Goal: Go to known website: Go to known website

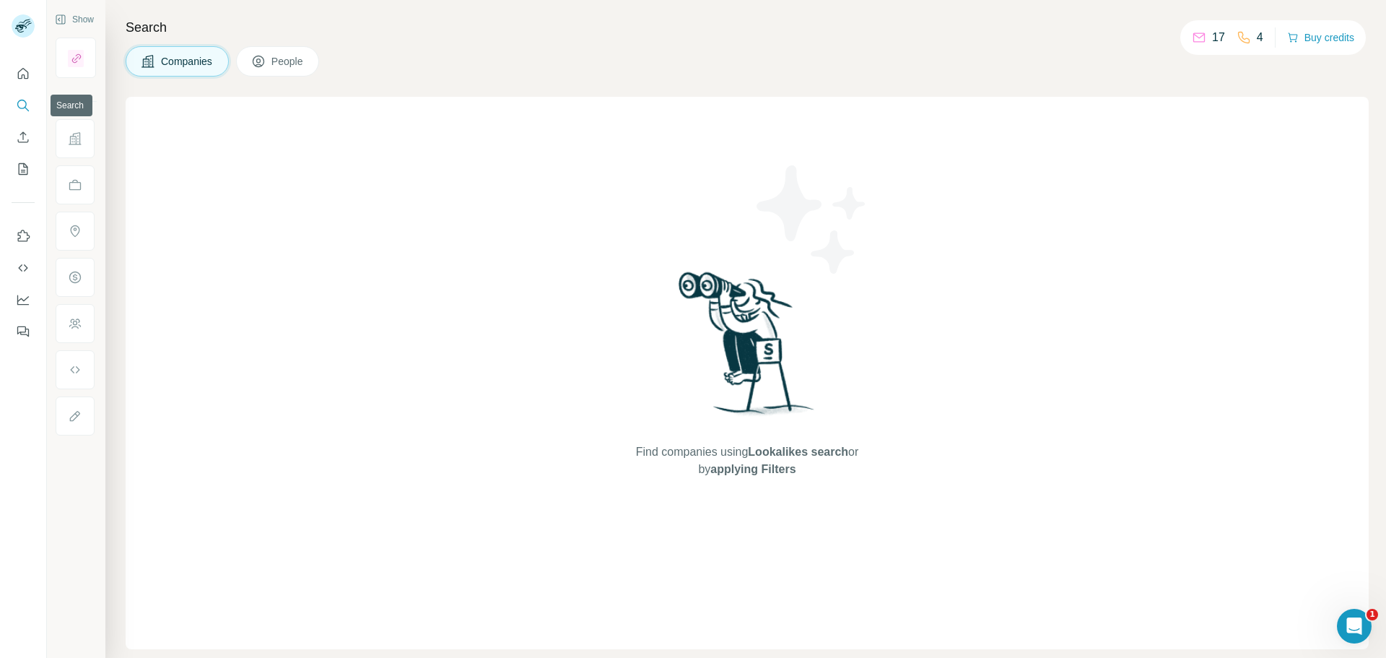
click at [17, 102] on icon "Search" at bounding box center [23, 105] width 14 height 14
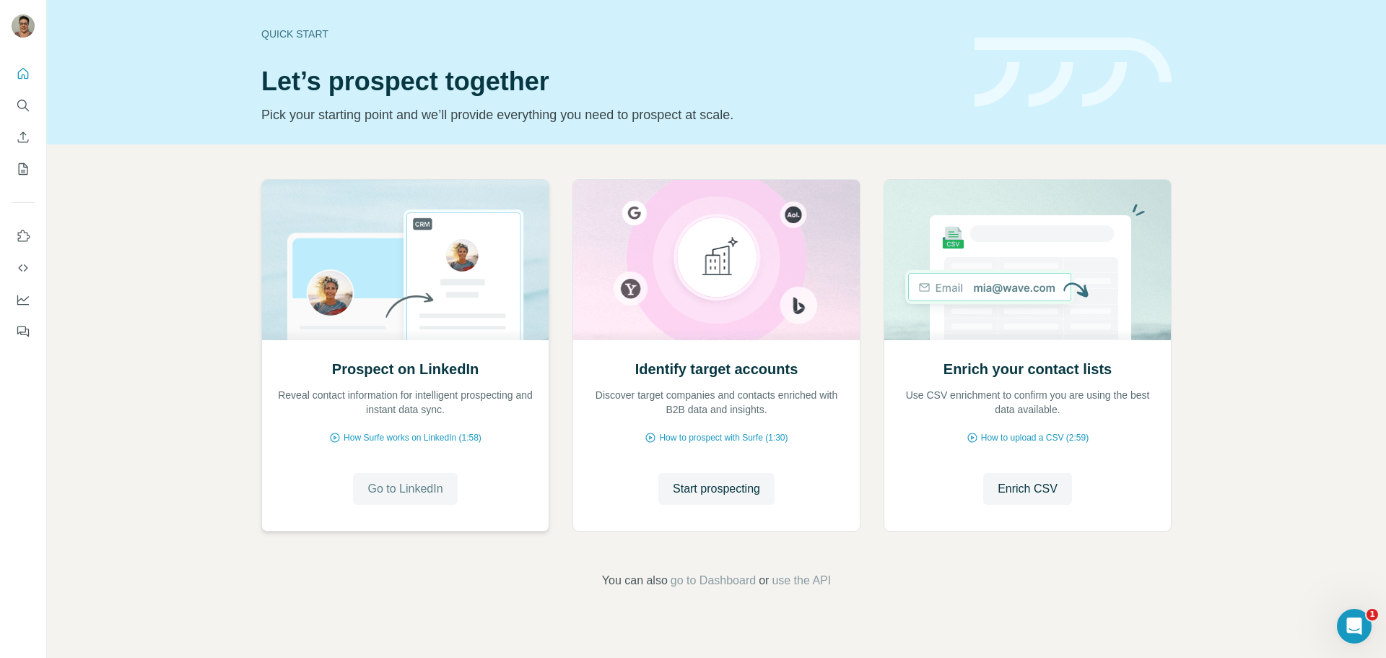
drag, startPoint x: 392, startPoint y: 489, endPoint x: 400, endPoint y: 488, distance: 8.1
click at [393, 489] on span "Go to LinkedIn" at bounding box center [404, 488] width 75 height 17
